Goal: Find specific page/section: Find specific page/section

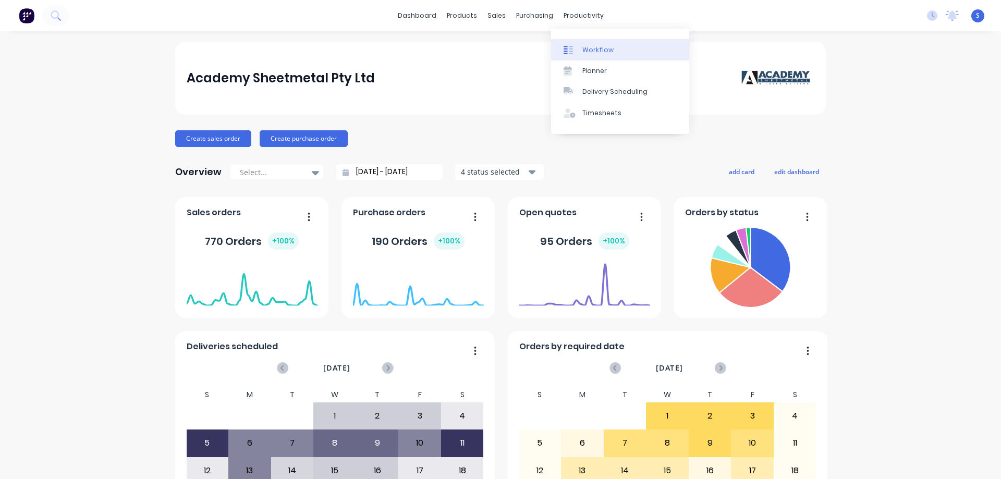
click at [591, 47] on div "Workflow" at bounding box center [598, 49] width 31 height 9
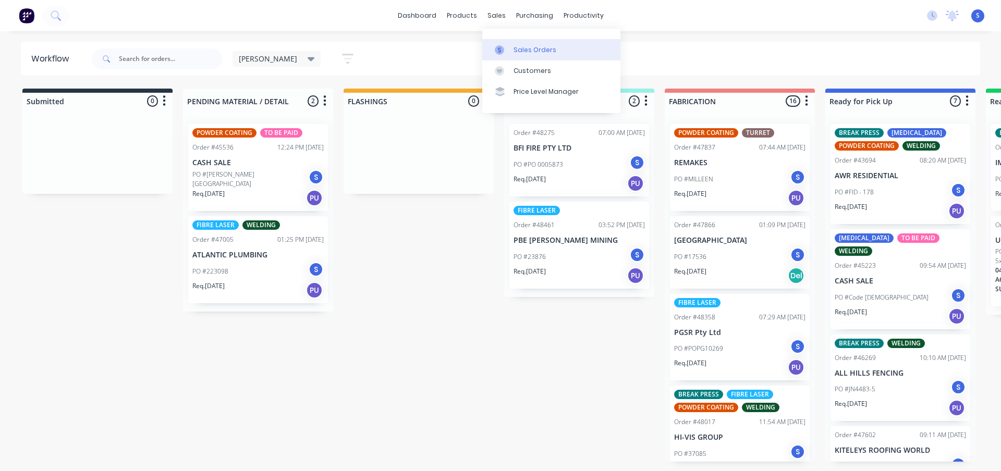
click at [515, 45] on div "Sales Orders" at bounding box center [535, 49] width 43 height 9
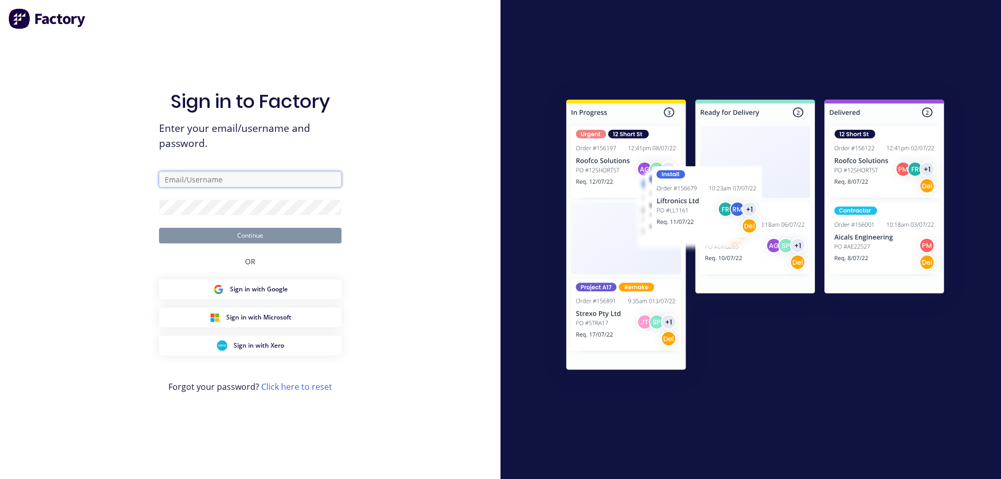
type input "[EMAIL_ADDRESS][DOMAIN_NAME]"
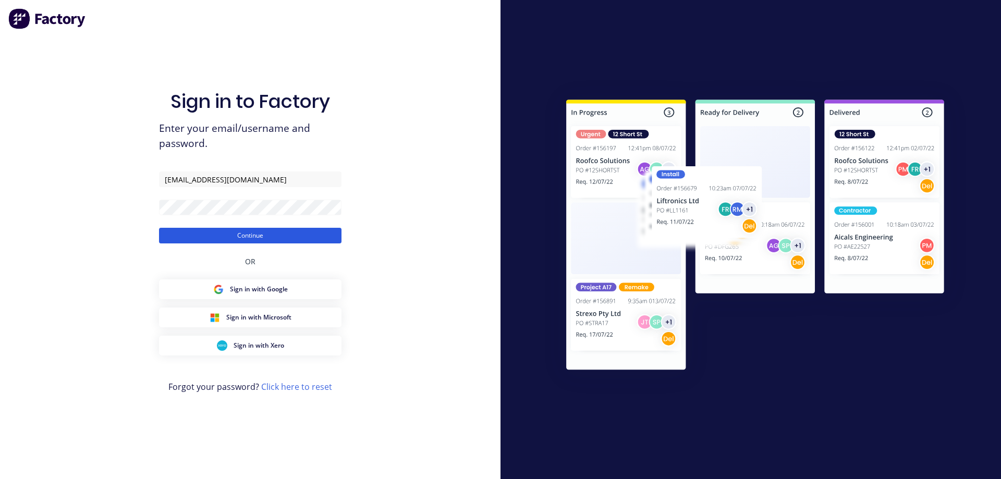
click at [227, 232] on button "Continue" at bounding box center [250, 236] width 183 height 16
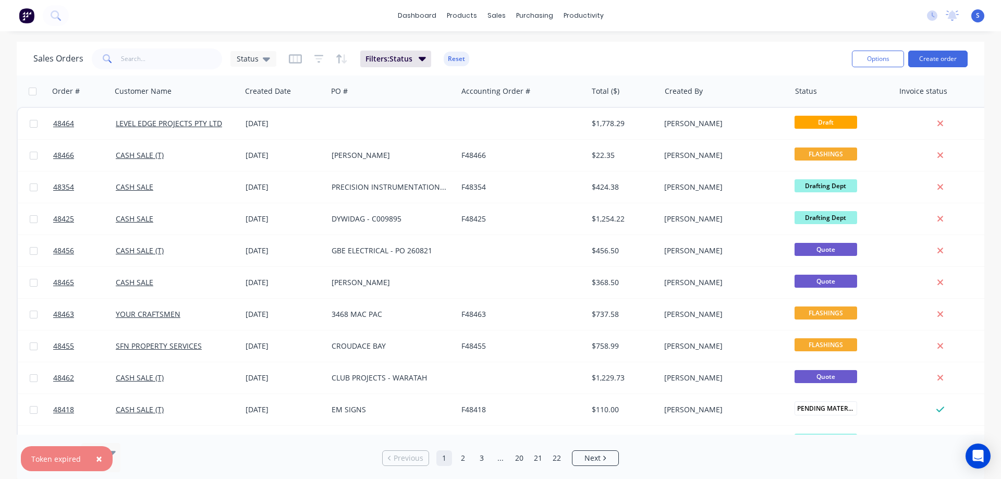
click at [99, 458] on span "×" at bounding box center [99, 459] width 6 height 15
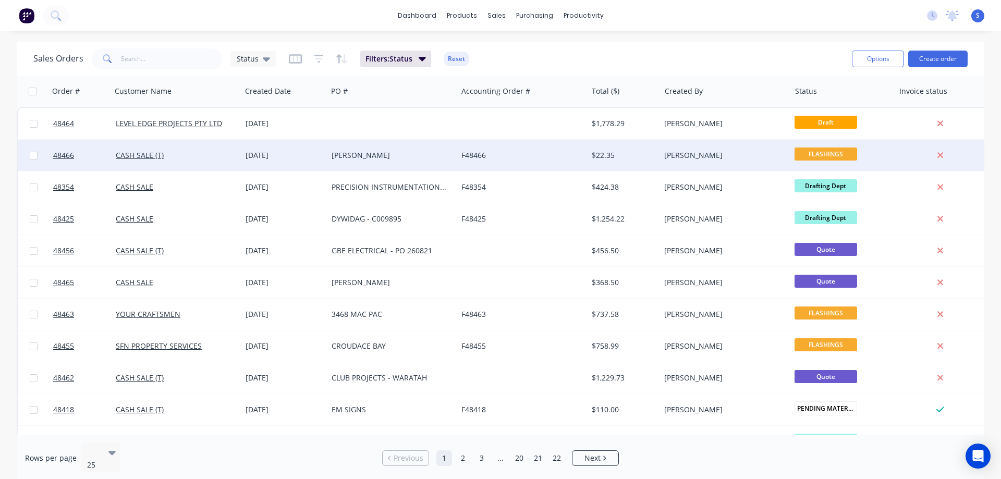
click at [367, 167] on div "[PERSON_NAME]" at bounding box center [392, 155] width 130 height 31
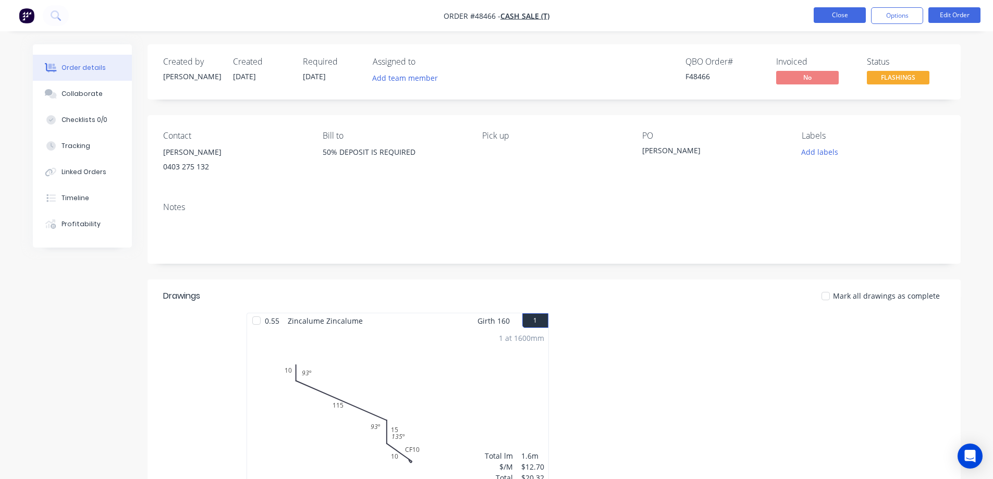
click at [851, 14] on button "Close" at bounding box center [840, 15] width 52 height 16
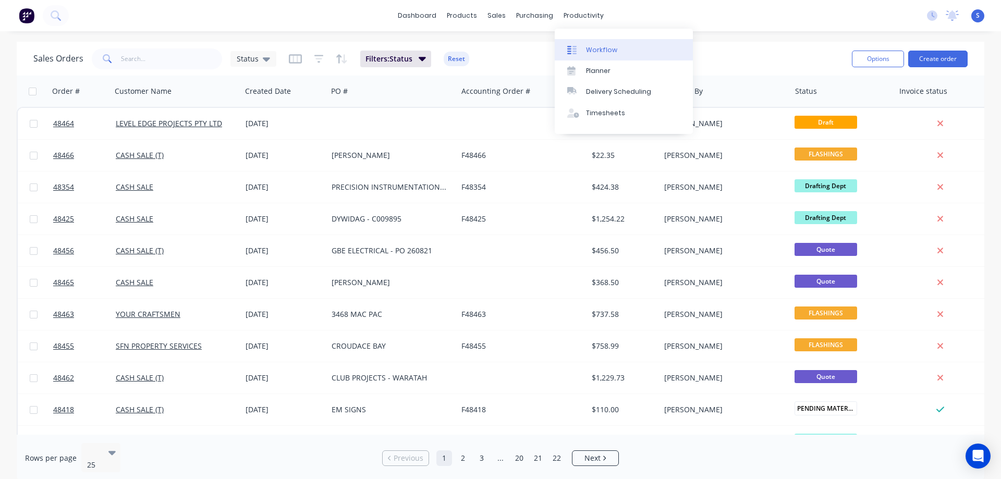
click at [589, 47] on div "Workflow" at bounding box center [601, 49] width 31 height 9
